Goal: Task Accomplishment & Management: Use online tool/utility

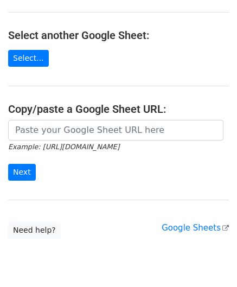
scroll to position [109, 0]
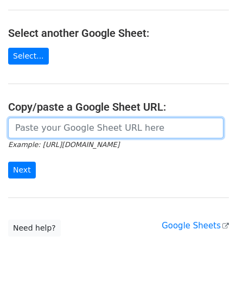
click at [62, 123] on input "url" at bounding box center [116, 128] width 216 height 21
paste input "https://docs.google.com/spreadsheets/d/1vx3TS-I-lM7sgjWWax71a0FdPogC_9FInaslQ76…"
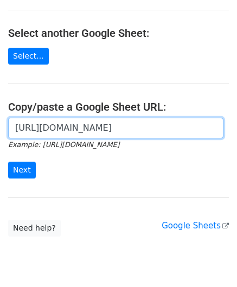
scroll to position [0, 228]
type input "https://docs.google.com/spreadsheets/d/1vx3TS-I-lM7sgjWWax71a0FdPogC_9FInaslQ76…"
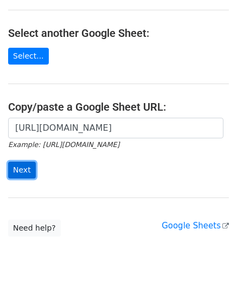
scroll to position [0, 0]
click at [25, 167] on input "Next" at bounding box center [22, 170] width 28 height 17
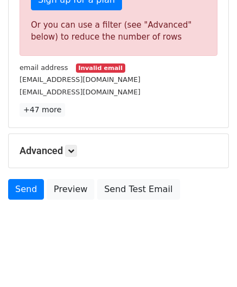
scroll to position [367, 0]
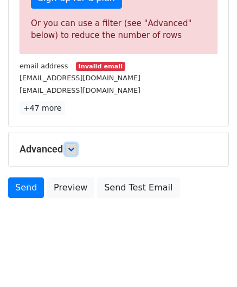
click at [73, 146] on icon at bounding box center [71, 149] width 7 height 7
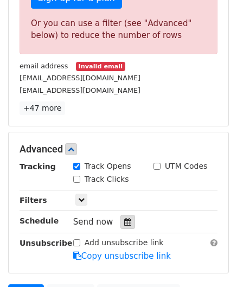
click at [124, 215] on div at bounding box center [128, 222] width 15 height 14
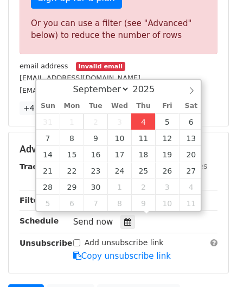
type input "[DATE] 12:00"
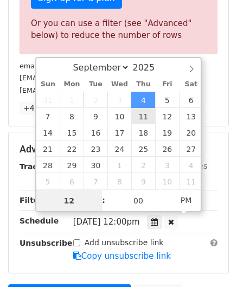
type input "8"
click at [37, 198] on input "8" at bounding box center [69, 201] width 66 height 22
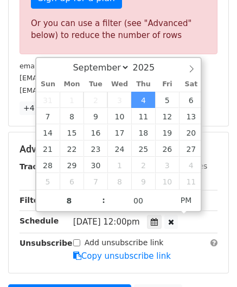
type input "[DATE] 20:00"
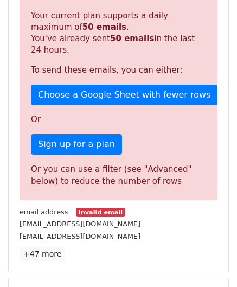
scroll to position [474, 0]
